Goal: Task Accomplishment & Management: Complete application form

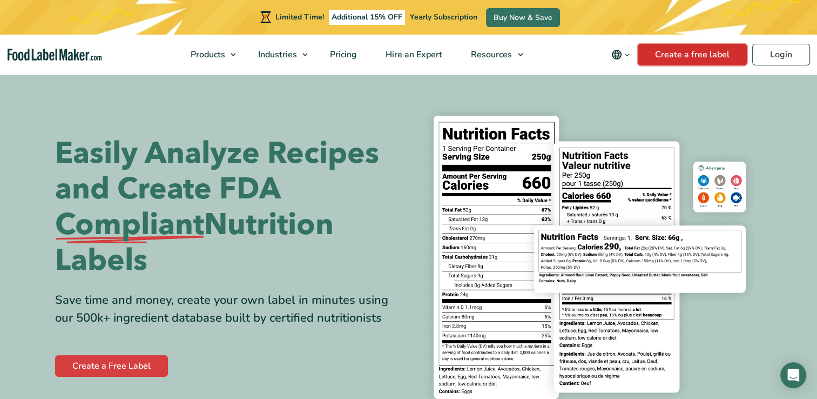
click at [707, 57] on link "Create a free label" at bounding box center [692, 55] width 109 height 22
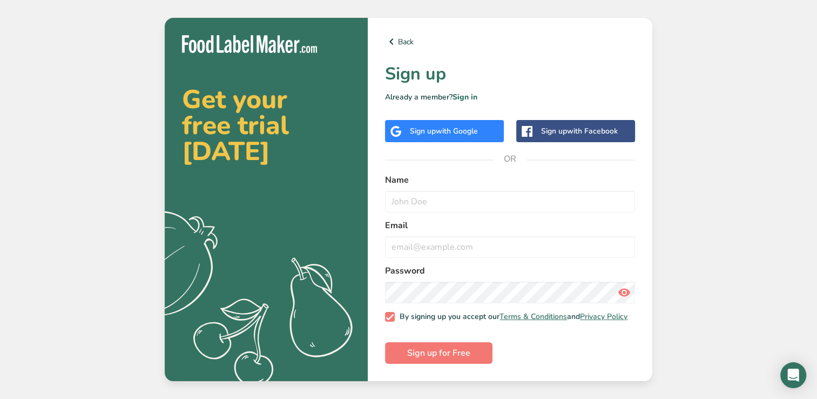
click at [471, 126] on span "with Google" at bounding box center [457, 131] width 42 height 10
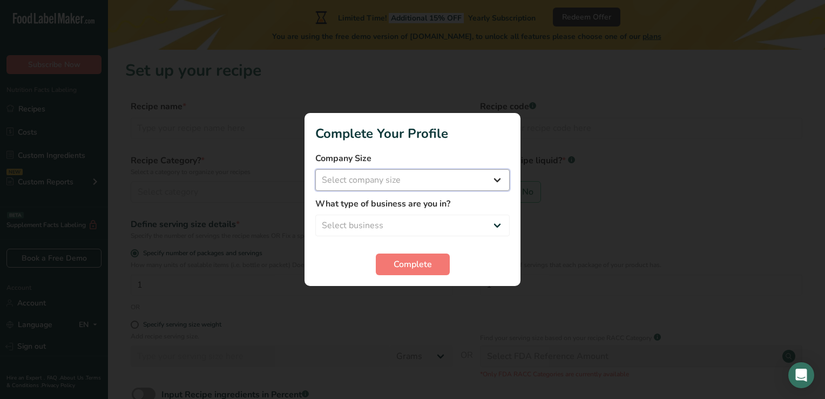
click at [415, 183] on select "Select company size Fewer than 10 Employees 10 to 50 Employees 51 to 500 Employ…" at bounding box center [412, 180] width 194 height 22
select select "1"
click at [315, 169] on select "Select company size Fewer than 10 Employees 10 to 50 Employees 51 to 500 Employ…" at bounding box center [412, 180] width 194 height 22
click at [401, 221] on select "Select business Packaged Food Manufacturer Restaurant & Cafe Bakery Meal Plans …" at bounding box center [412, 225] width 194 height 22
select select "3"
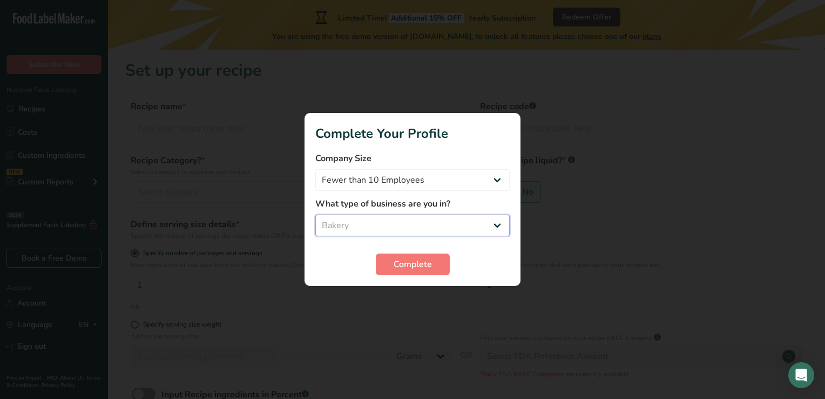
click at [315, 214] on select "Select business Packaged Food Manufacturer Restaurant & Cafe Bakery Meal Plans …" at bounding box center [412, 225] width 194 height 22
click at [402, 273] on button "Complete" at bounding box center [413, 264] width 74 height 22
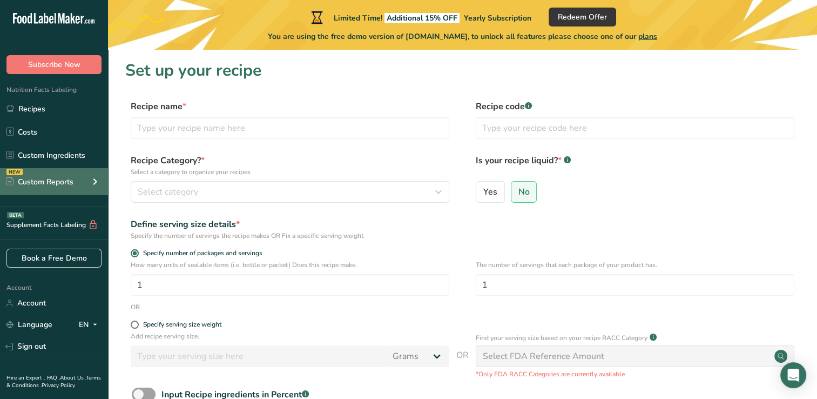
click at [65, 183] on div "Custom Reports" at bounding box center [39, 181] width 67 height 11
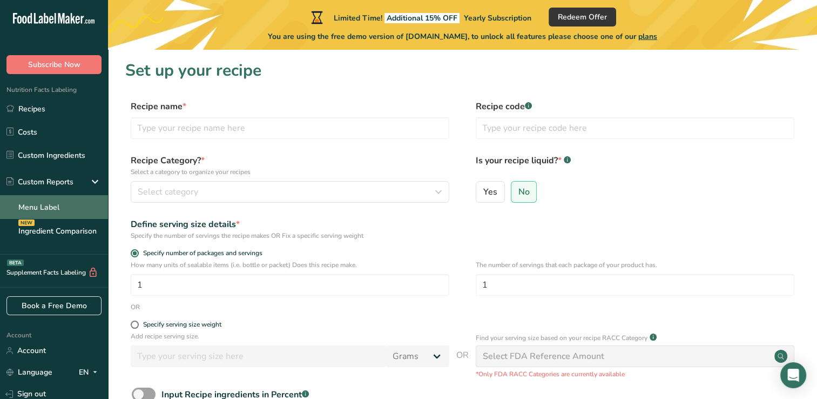
click at [58, 209] on link "Menu Label" at bounding box center [54, 207] width 108 height 24
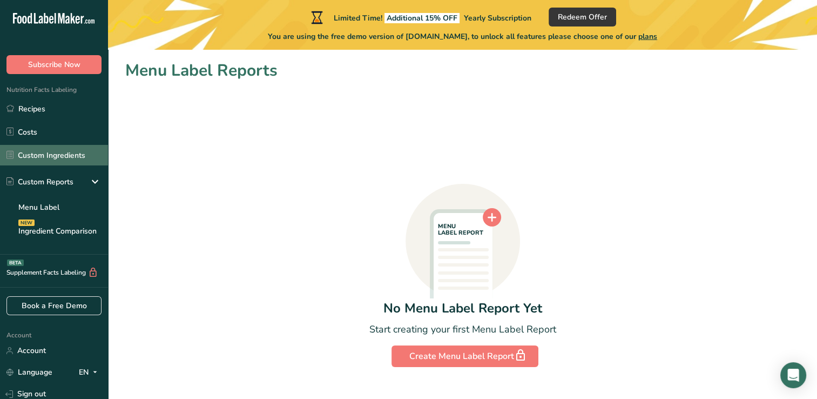
click at [46, 155] on link "Custom Ingredients" at bounding box center [54, 155] width 108 height 21
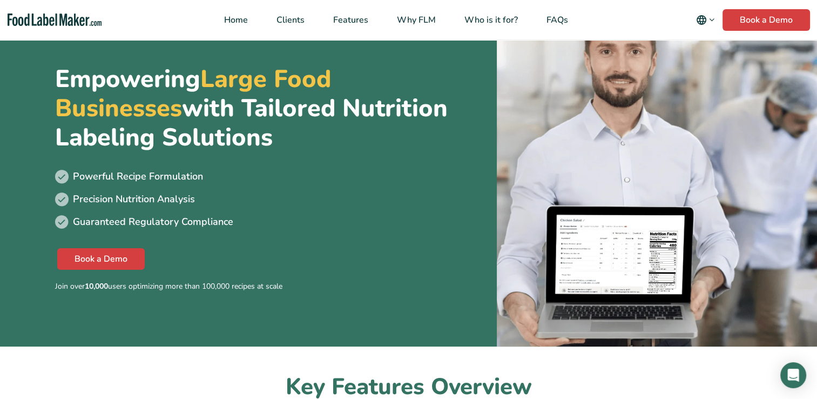
scroll to position [54, 0]
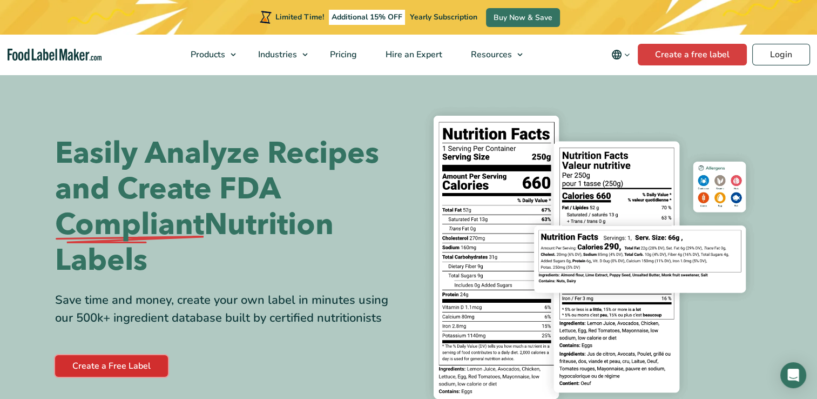
click at [101, 367] on link "Create a Free Label" at bounding box center [111, 366] width 113 height 22
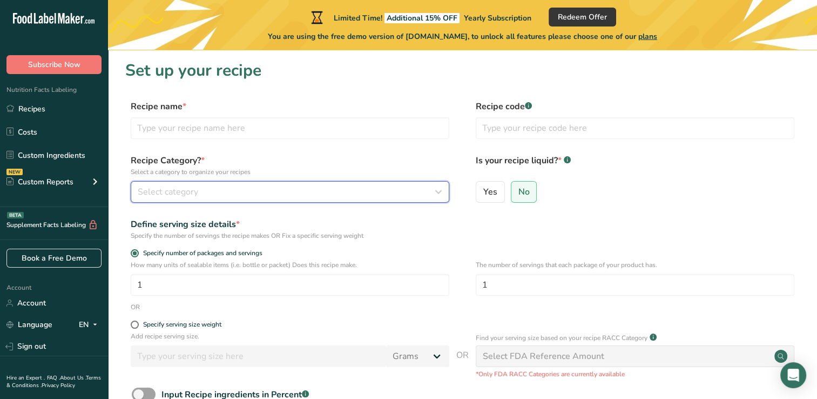
click at [339, 193] on div "Select category" at bounding box center [287, 191] width 298 height 13
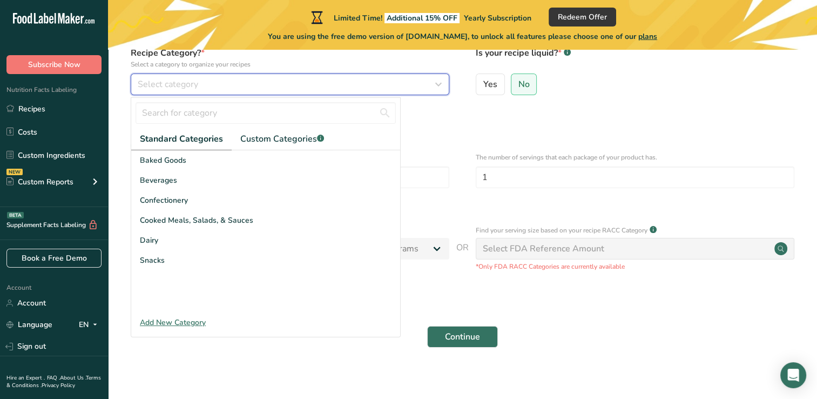
scroll to position [115, 0]
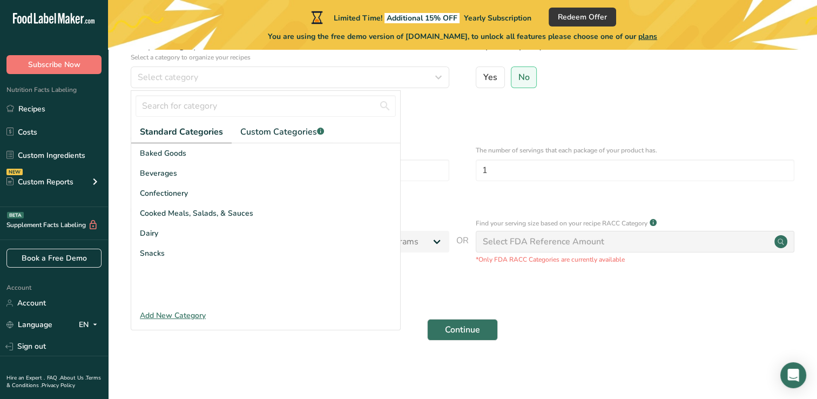
click at [183, 312] on div "Add New Category" at bounding box center [265, 315] width 269 height 11
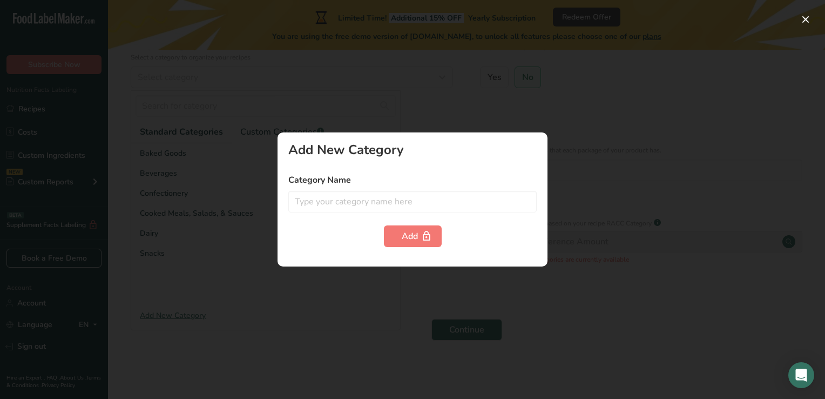
click at [163, 260] on div at bounding box center [412, 199] width 825 height 399
